Goal: Task Accomplishment & Management: Manage account settings

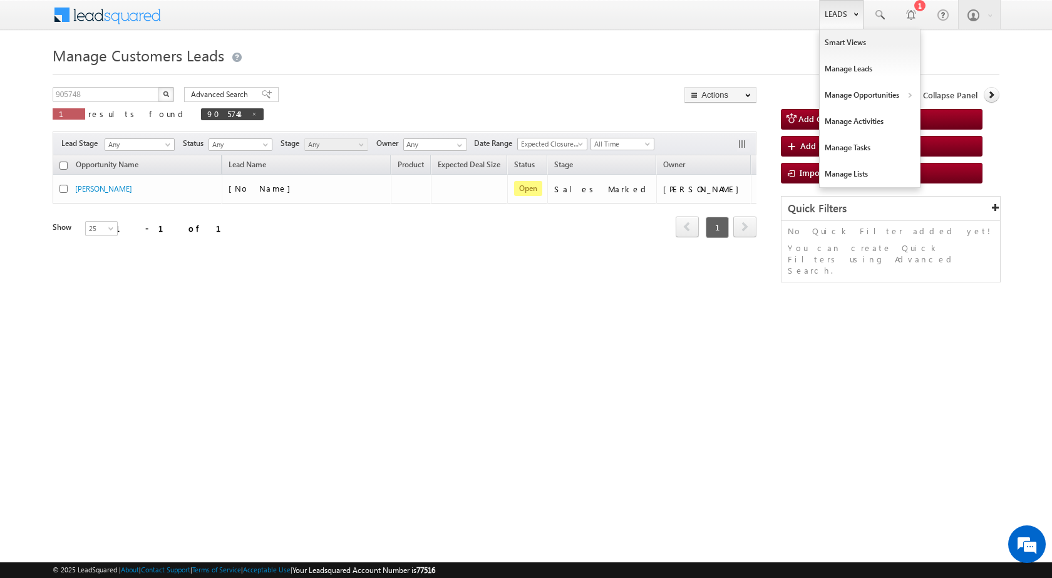
click at [839, 12] on link "Leads" at bounding box center [841, 14] width 44 height 29
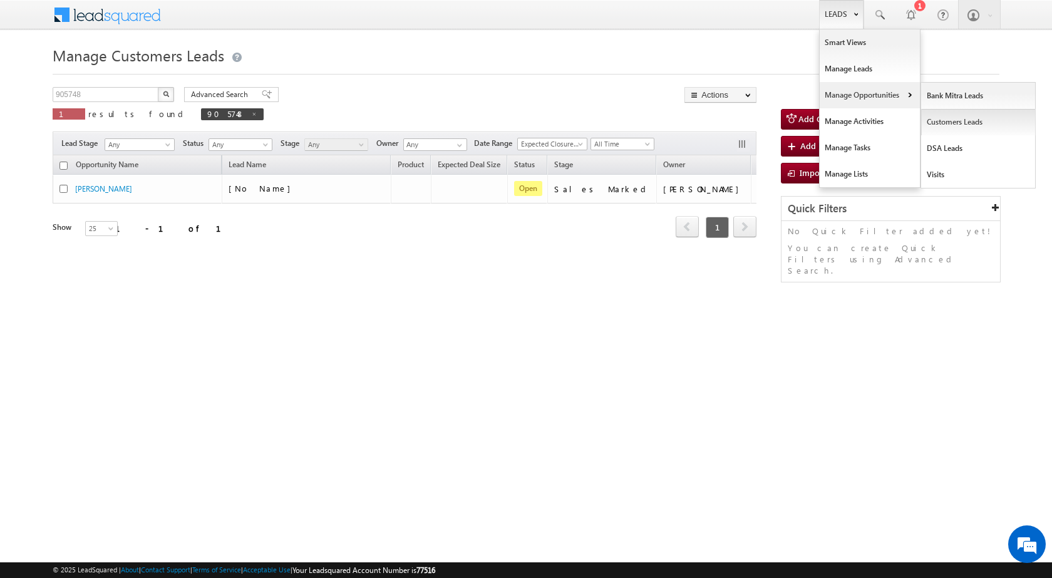
click at [943, 123] on link "Customers Leads" at bounding box center [978, 122] width 115 height 26
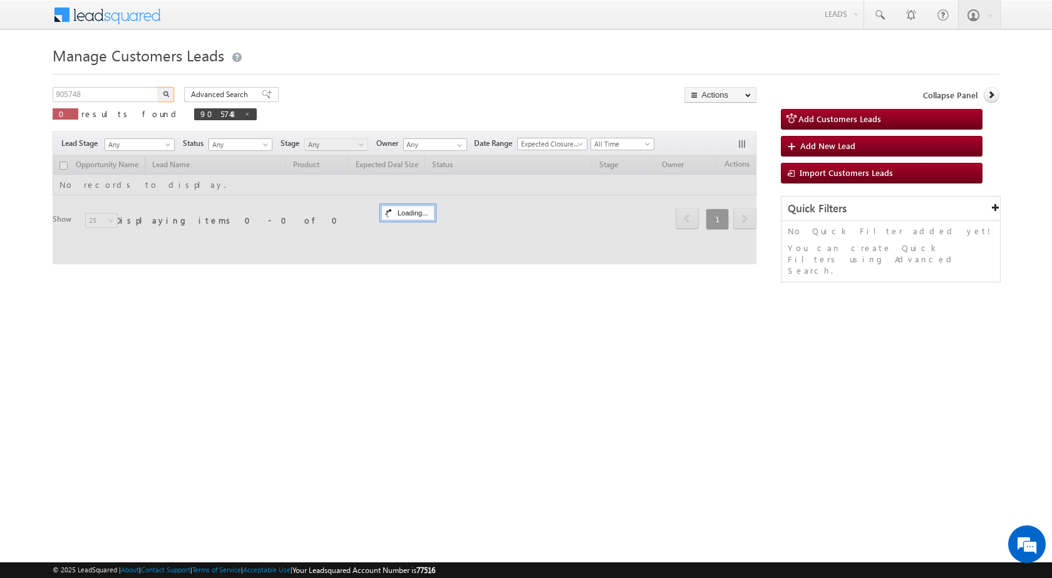
click at [140, 93] on input "905748" at bounding box center [106, 94] width 107 height 15
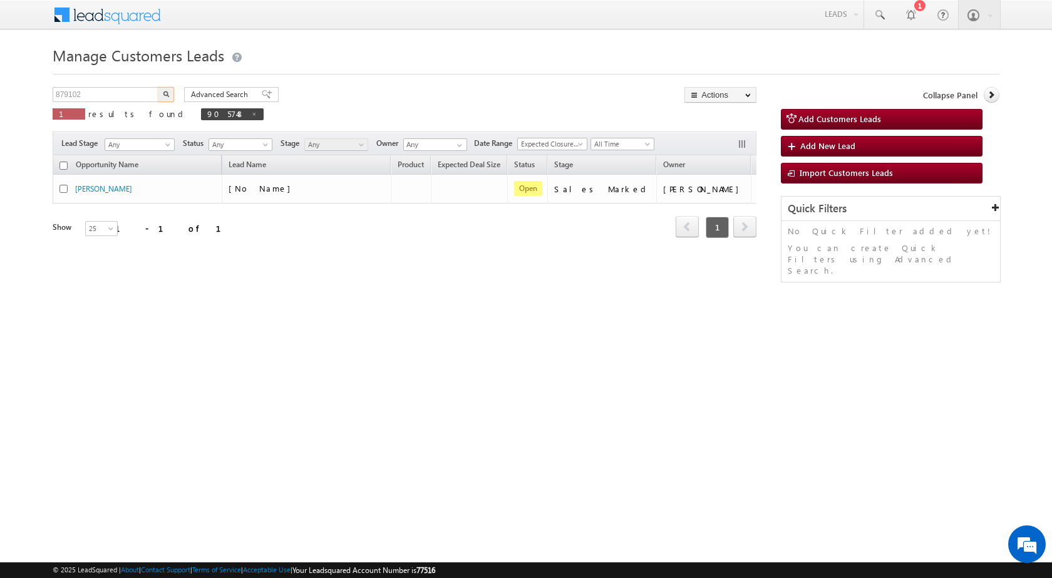
type input "879102"
click at [162, 97] on button "button" at bounding box center [166, 94] width 16 height 15
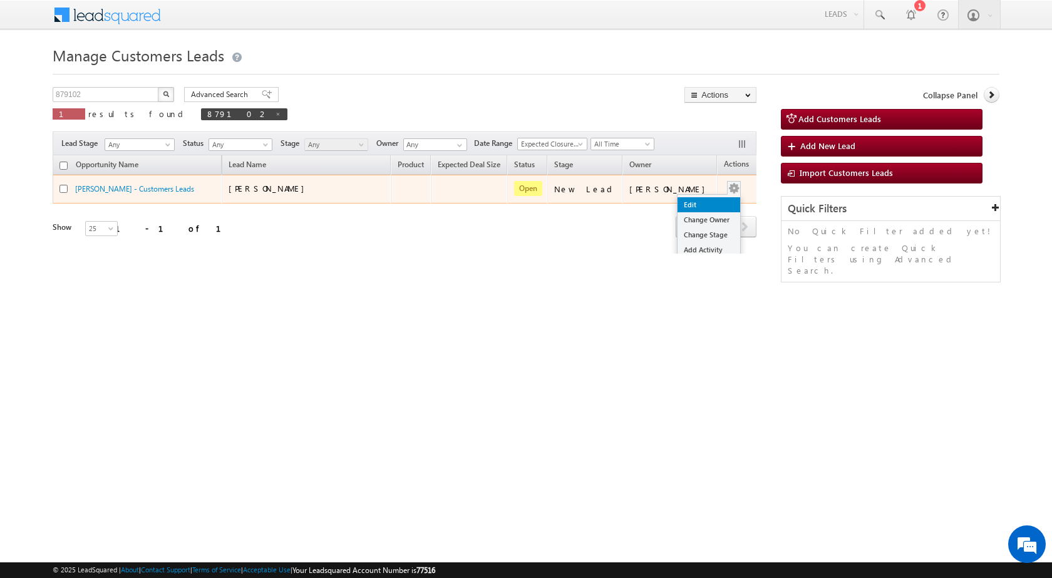
click at [698, 198] on link "Edit" at bounding box center [709, 204] width 63 height 15
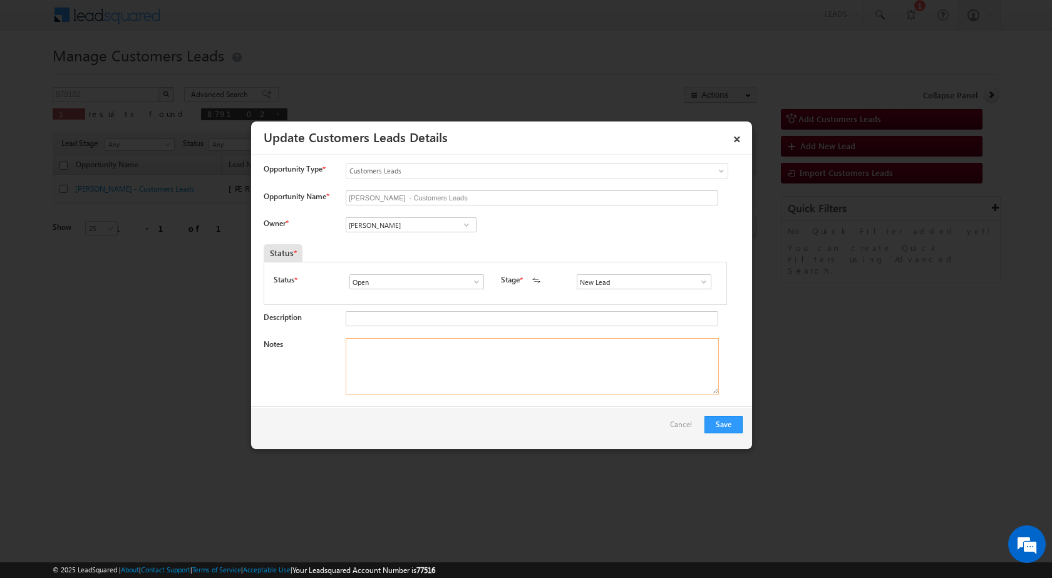
click at [465, 353] on textarea "Notes" at bounding box center [532, 366] width 373 height 56
paste textarea "SURAJ GUPTA / 9682210132 / BT - TOPUP / Registry / Nagar Nigam / Pv - 40lac / L…"
click at [573, 361] on textarea "SURAJ GUPTA / 9682210132 / BT - TOPUP / Registry / Nagar Nigam / Pv - 40lac / L…" at bounding box center [532, 366] width 373 height 56
click at [572, 361] on textarea "SURAJ GUPTA / 9682210132 / BT - TOPUP / Registry / Nagar Nigam / Pv - 40lac / L…" at bounding box center [532, 366] width 373 height 56
type textarea "SURAJ GUPTA / 9682210132 / BT - TOPUP / Registry / Nagar Nigam / Pv - 40lac / L…"
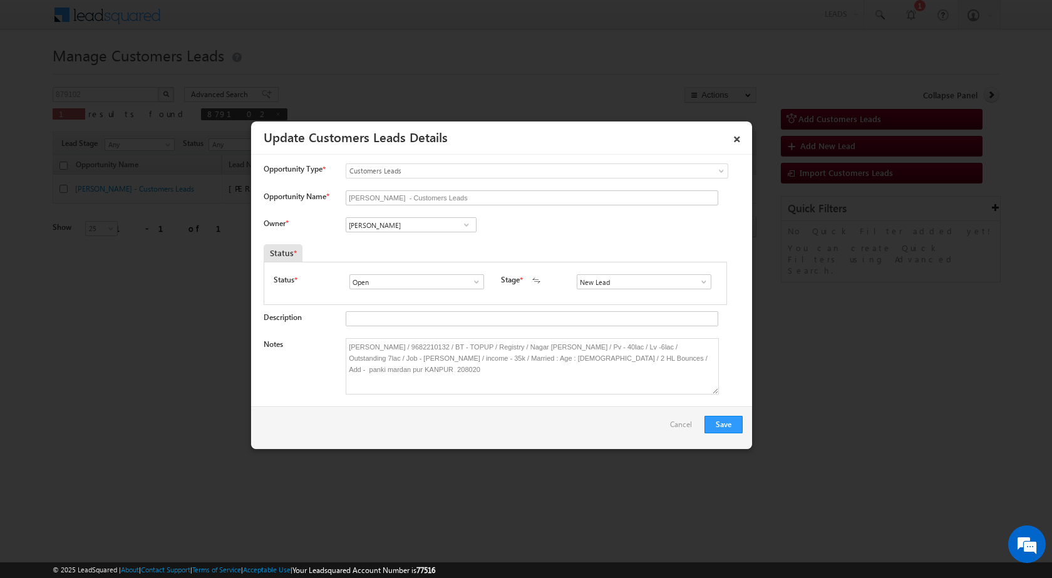
click at [698, 280] on span at bounding box center [704, 282] width 13 height 10
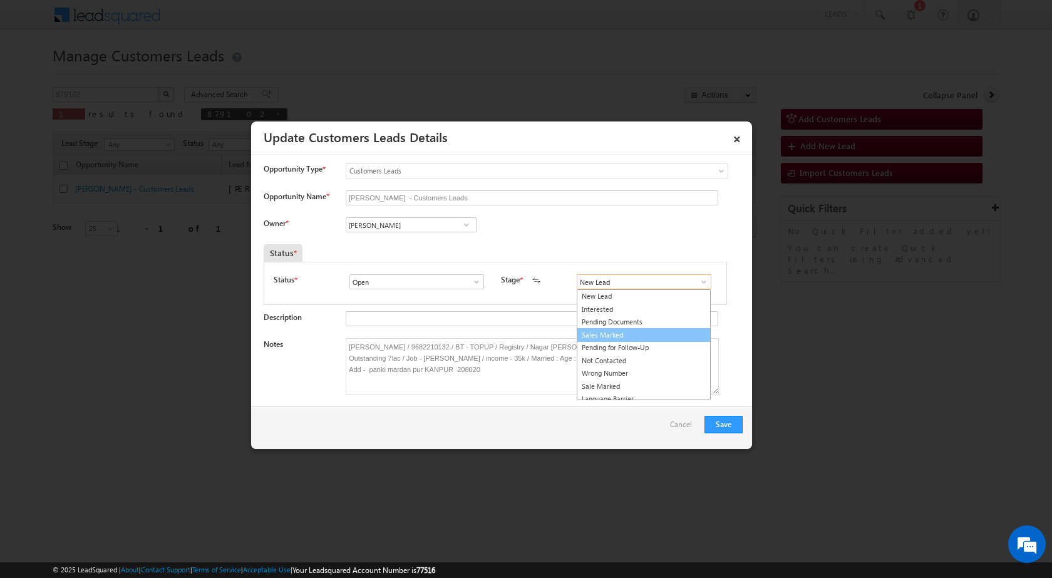
click at [640, 336] on link "Sales Marked" at bounding box center [644, 335] width 134 height 14
type input "Sales Marked"
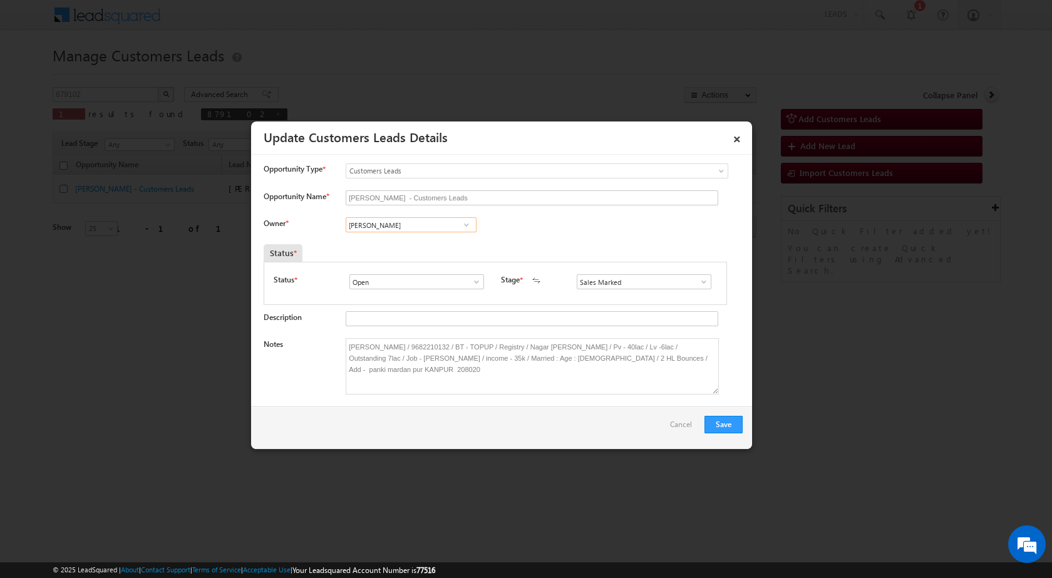
click at [374, 224] on input "Satendra Dixit" at bounding box center [411, 224] width 131 height 15
paste input "satendra.dixit@sgrlimited.in"
click at [405, 240] on link "Satendra Dixit satendra.dixit@sgrlimited.in" at bounding box center [411, 244] width 131 height 24
type input "Satendra Dixit"
click at [720, 427] on button "Save" at bounding box center [724, 425] width 38 height 18
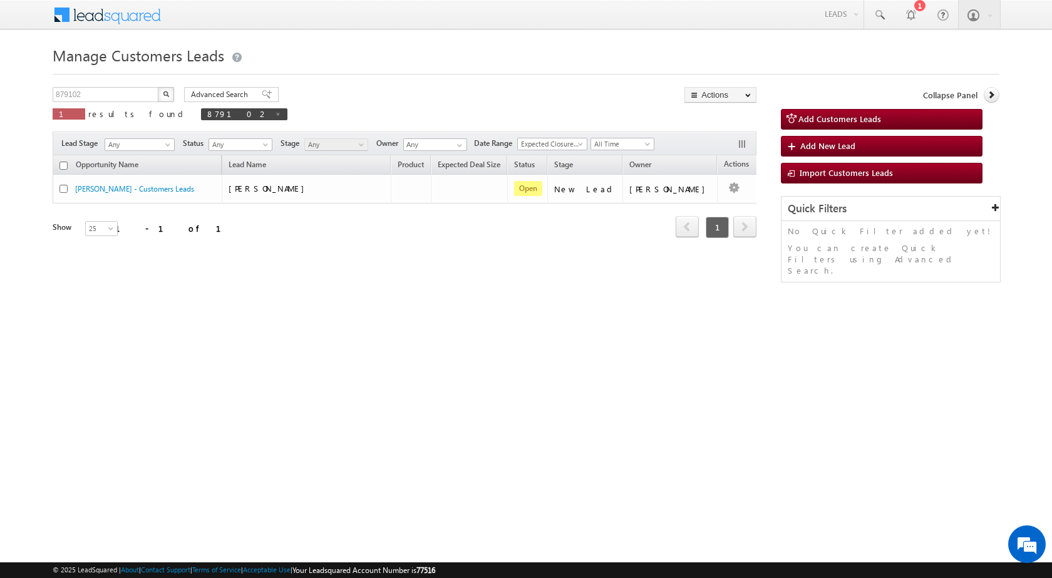
click at [314, 332] on div "Manage Customers Leads Customers Leads updated successfully. 879102 X 1 results…" at bounding box center [526, 198] width 947 height 313
click at [520, 326] on div "Manage Customers Leads Customers Leads updated successfully. 879102 X 1 results…" at bounding box center [526, 198] width 947 height 313
click at [546, 386] on html "Menu Surbhi Dhadve sitar a5@ks erve." at bounding box center [526, 193] width 1052 height 386
click at [521, 386] on html "Menu Surbhi Dhadve sitar a5@ks erve." at bounding box center [526, 193] width 1052 height 386
click at [346, 372] on html "Menu Surbhi Dhadve sitar a5@ks erve." at bounding box center [526, 193] width 1052 height 386
